Goal: Use online tool/utility: Utilize a website feature to perform a specific function

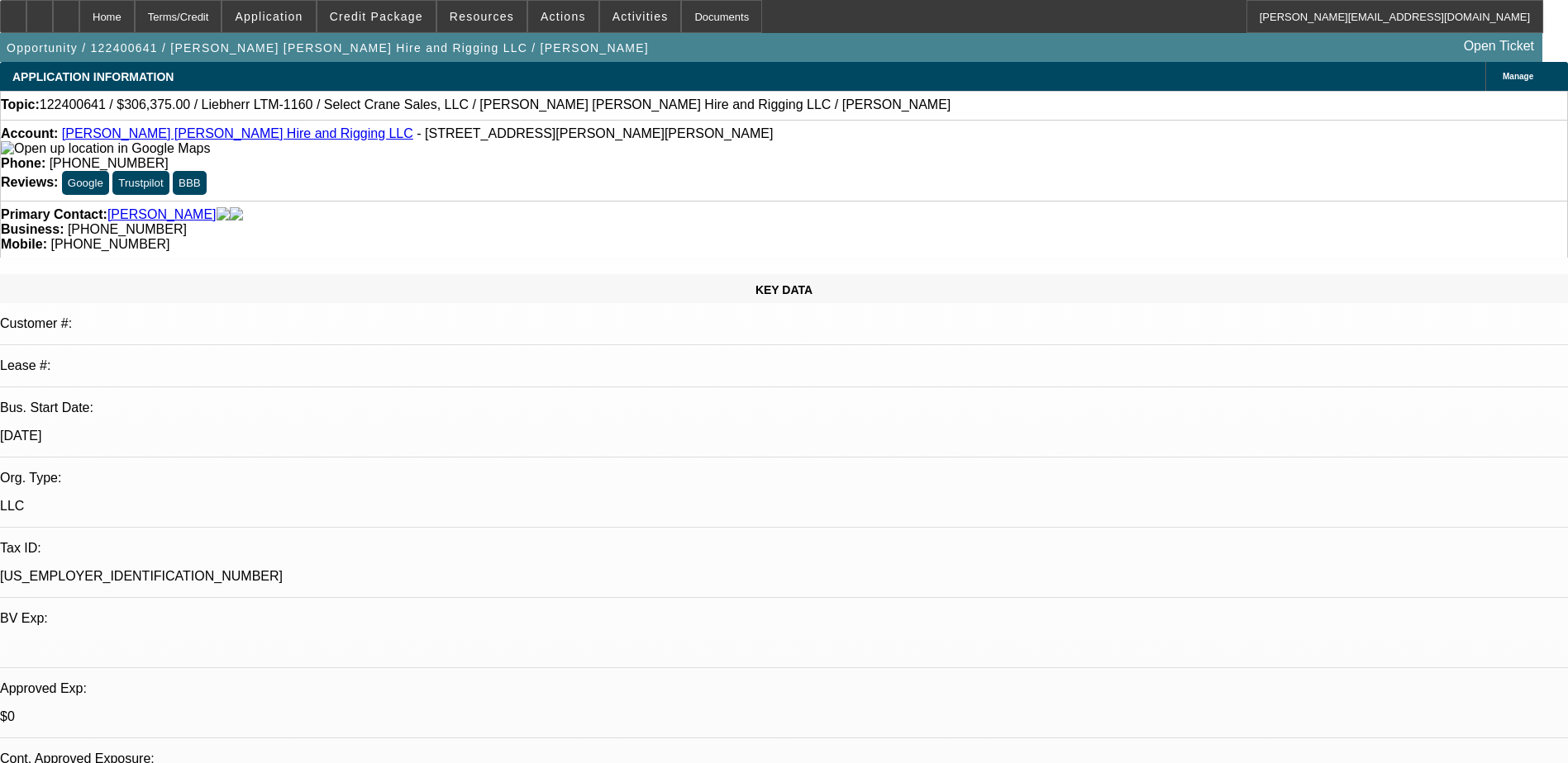
select select "0"
select select "2"
select select "0"
select select "6"
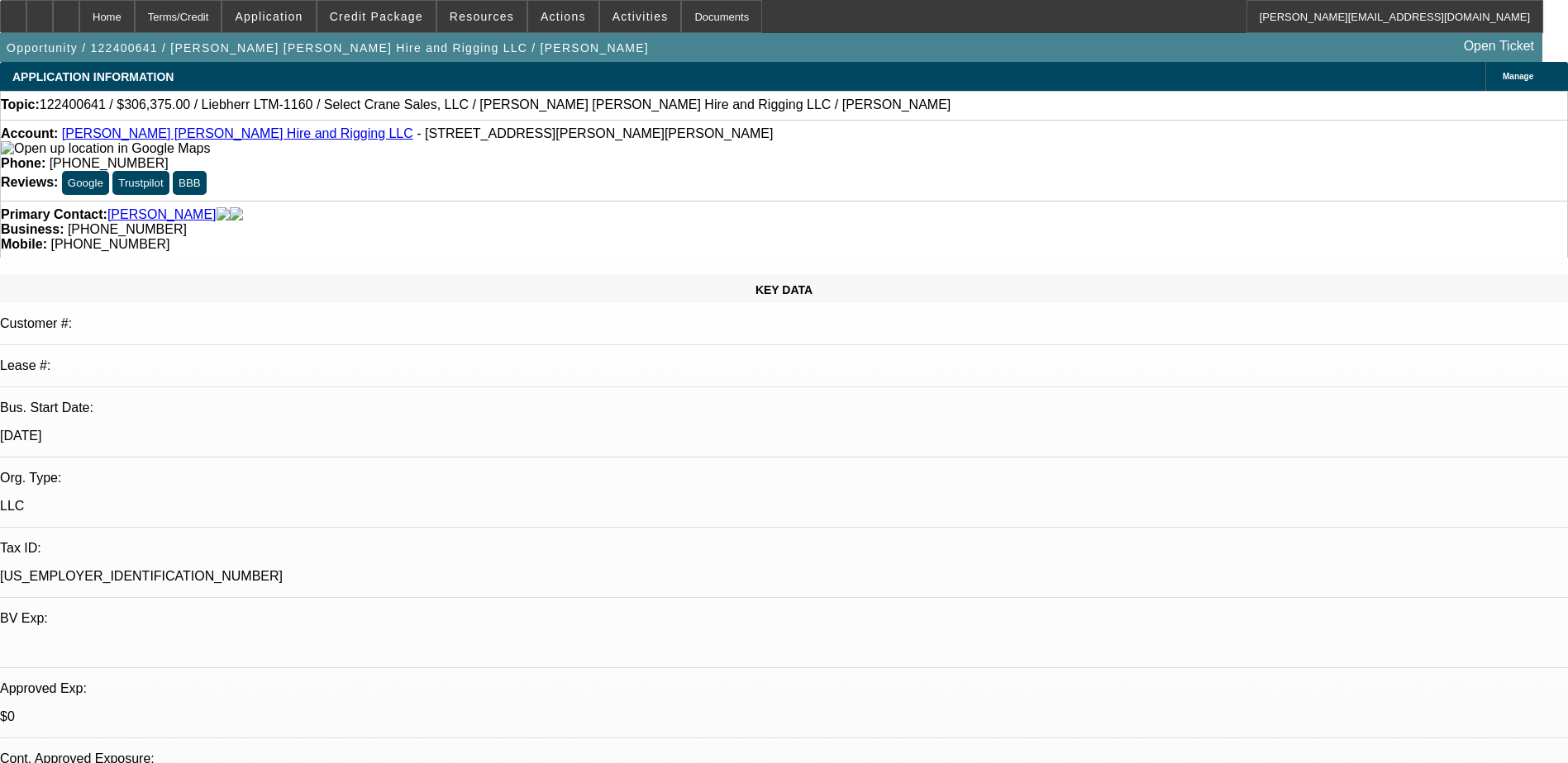
select select "0"
select select "2"
select select "0"
select select "6"
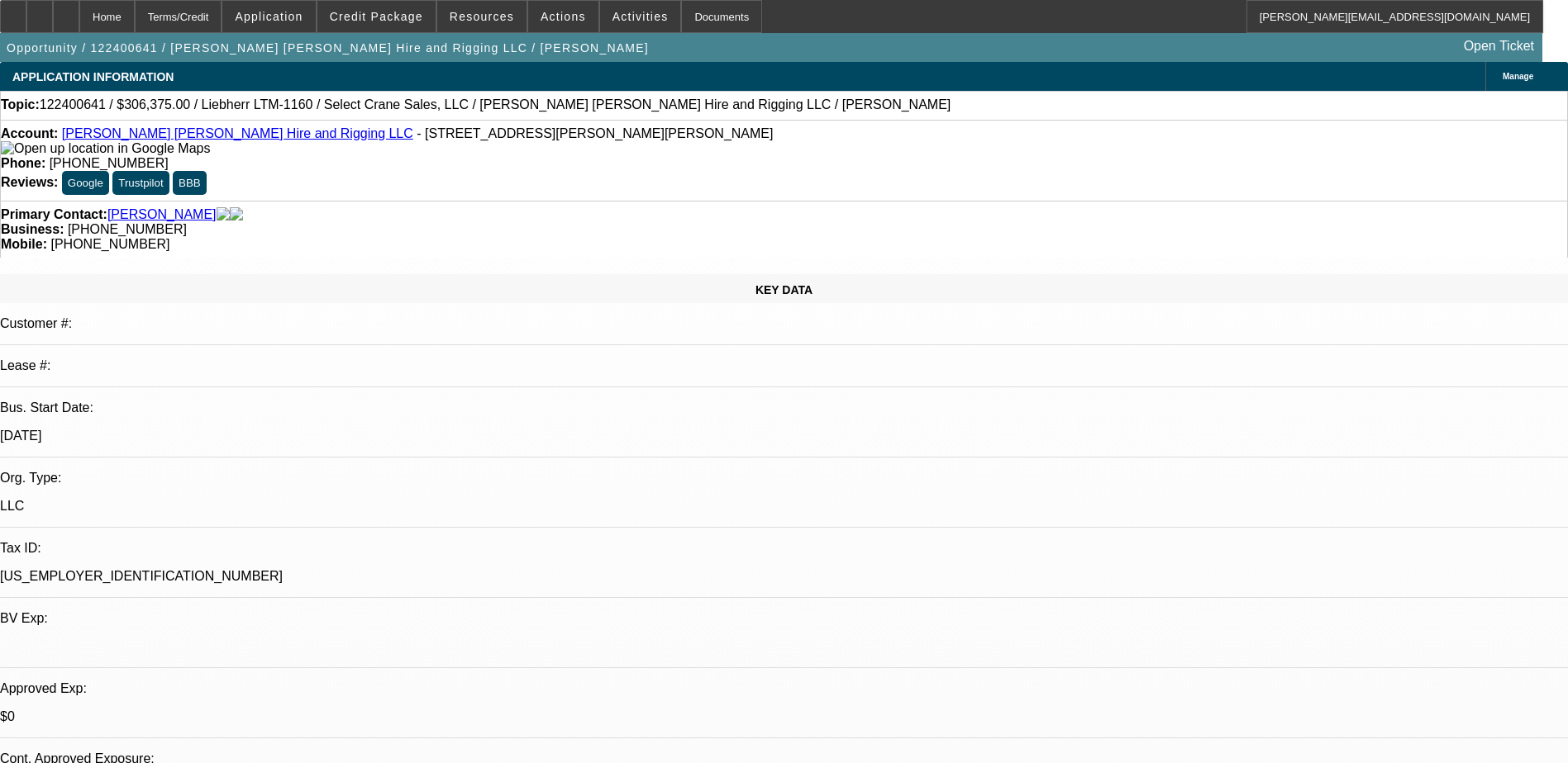
select select "0"
select select "2"
select select "0"
select select "6"
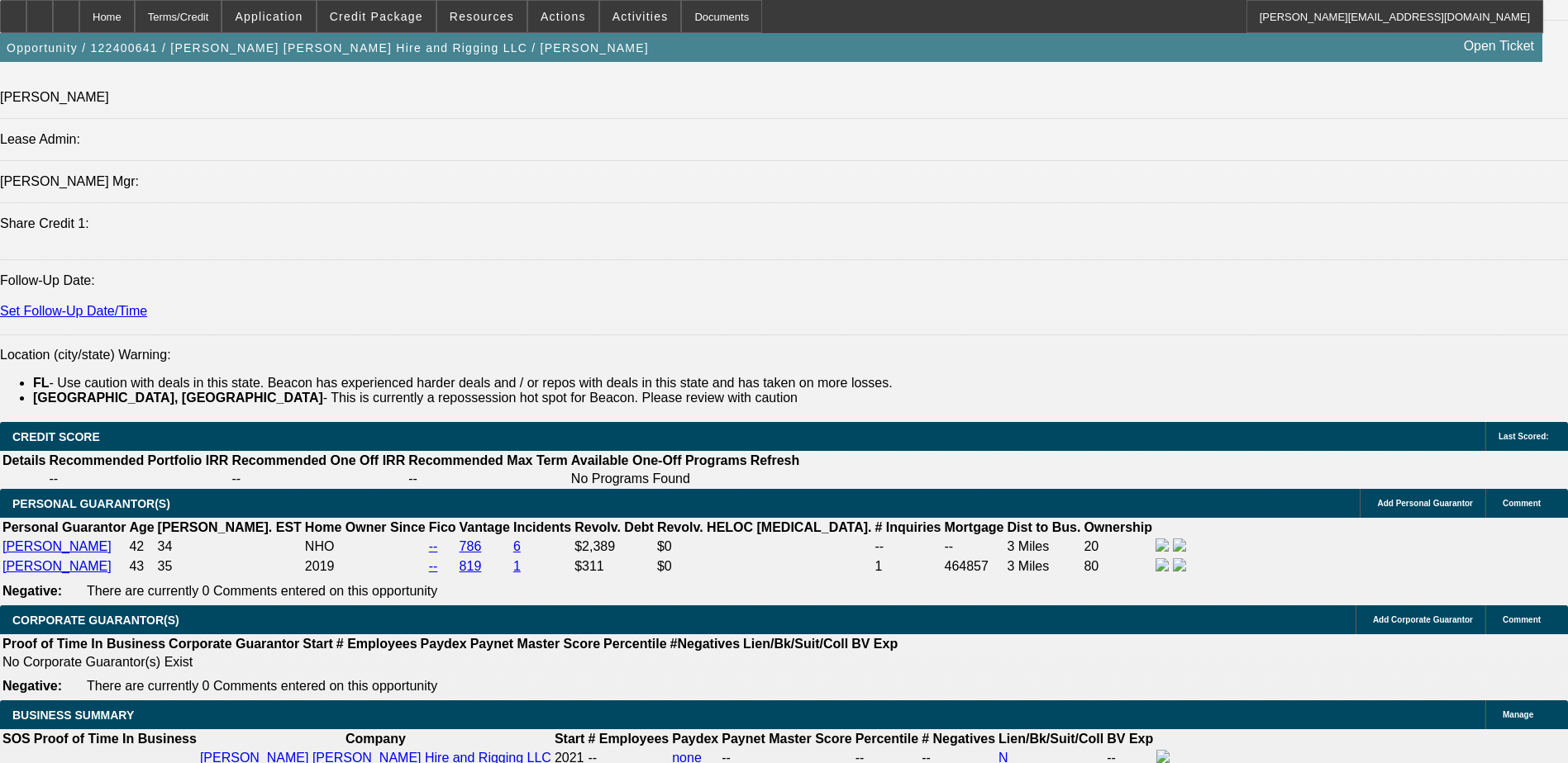
scroll to position [2643, 0]
